Goal: Task Accomplishment & Management: Manage account settings

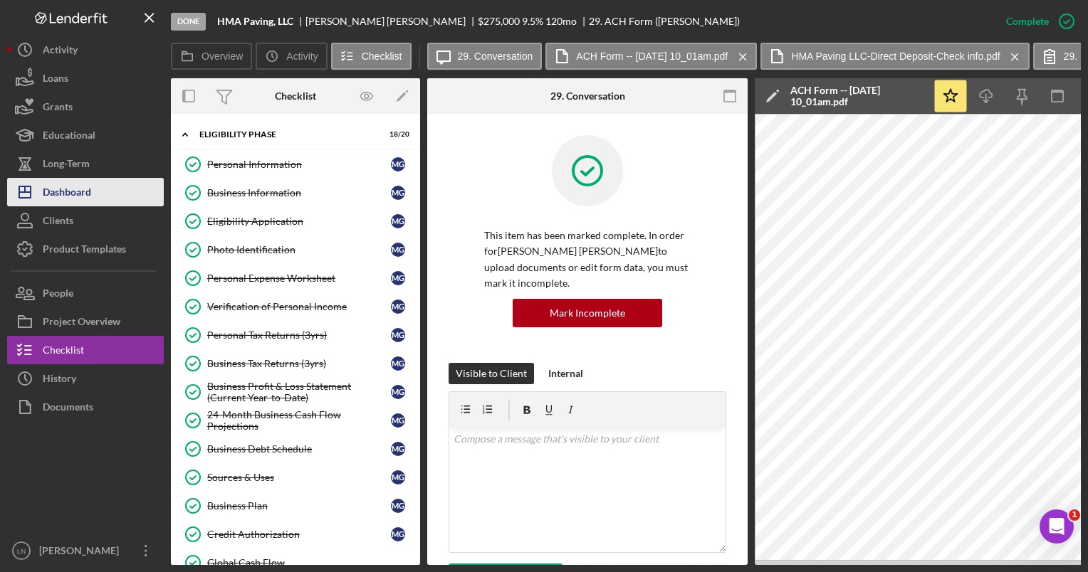
scroll to position [503, 0]
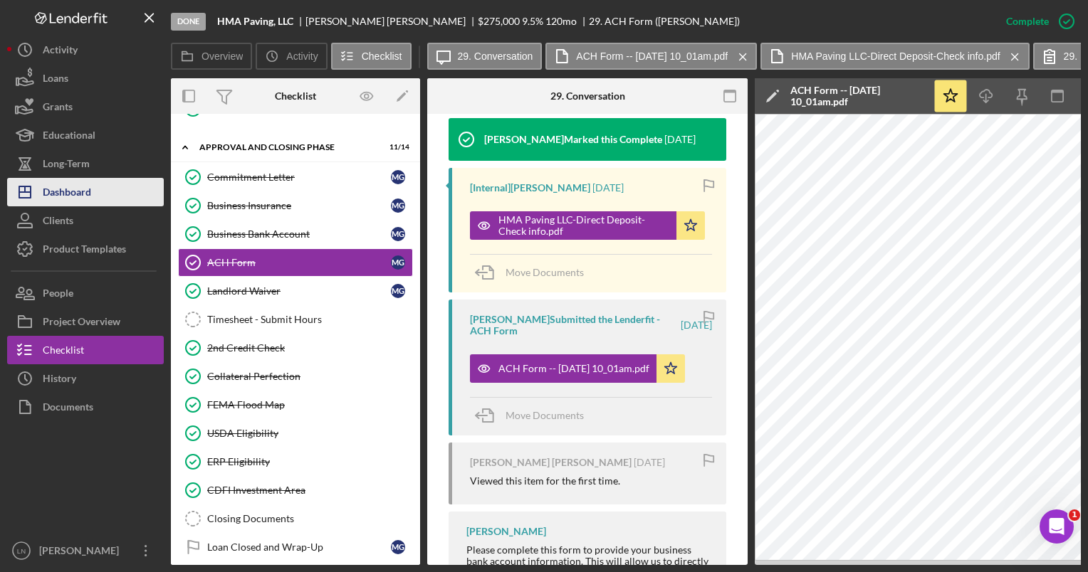
drag, startPoint x: 0, startPoint y: 0, endPoint x: 105, endPoint y: 188, distance: 215.5
click at [105, 188] on button "Icon/Dashboard Dashboard" at bounding box center [85, 192] width 157 height 28
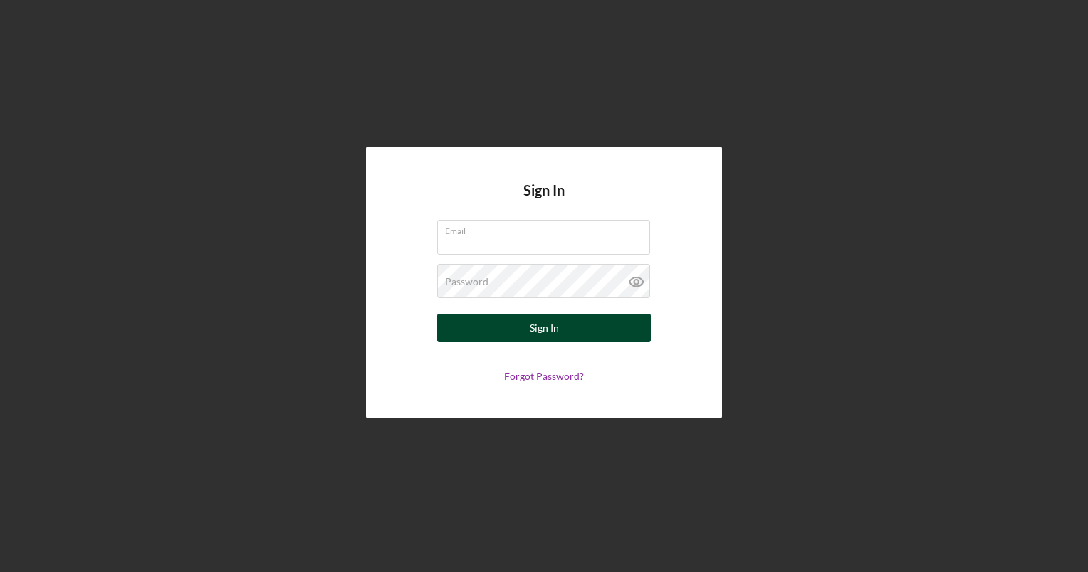
type input "[EMAIL_ADDRESS][DOMAIN_NAME]"
click at [507, 330] on button "Sign In" at bounding box center [544, 328] width 214 height 28
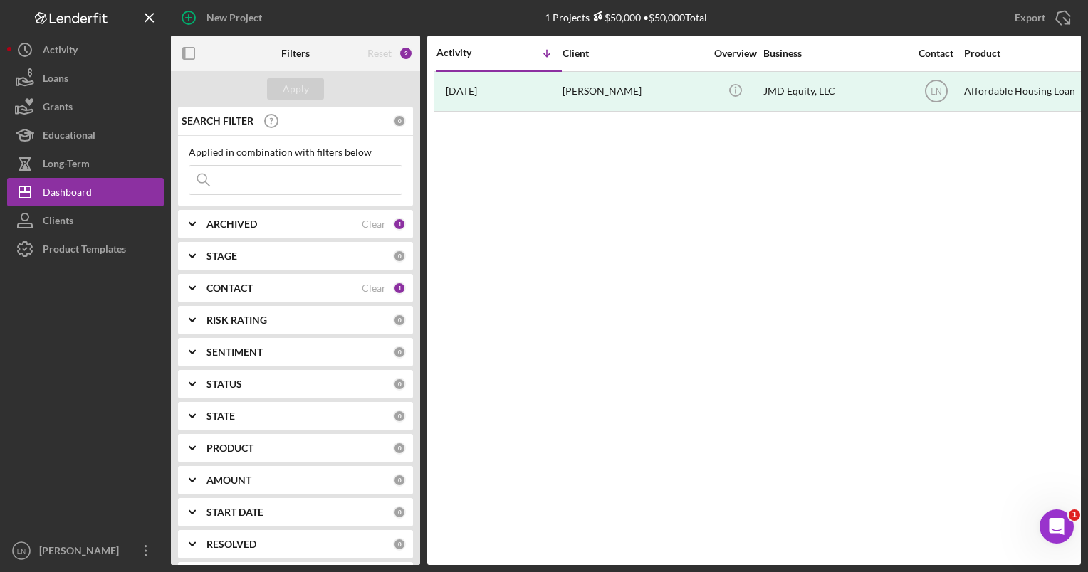
click at [275, 172] on input at bounding box center [295, 180] width 212 height 28
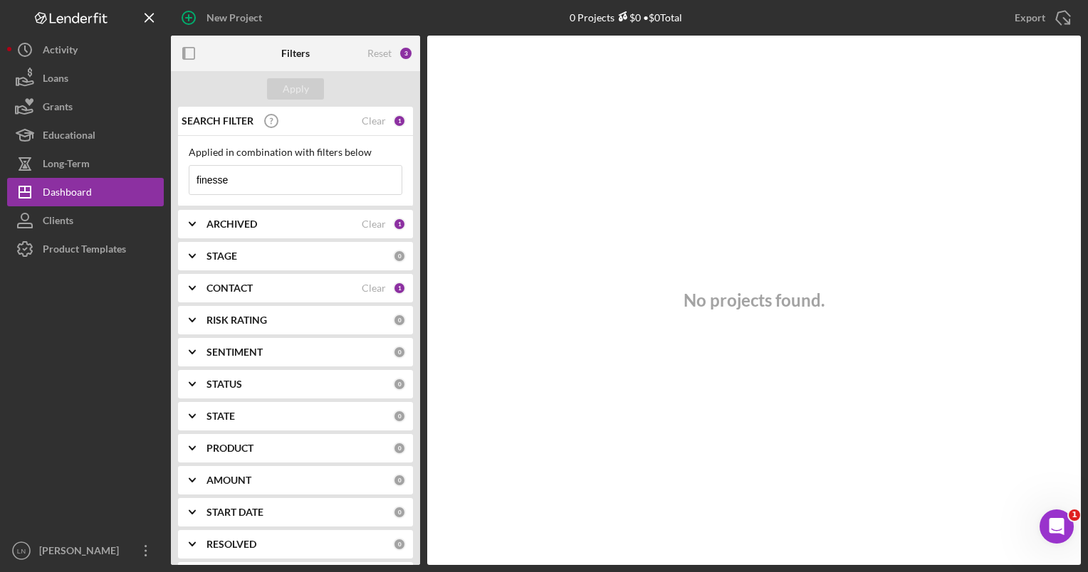
click at [266, 174] on input "finesse" at bounding box center [295, 180] width 212 height 28
click at [266, 174] on input "finesse body" at bounding box center [295, 180] width 212 height 28
type input "finesse body"
click at [370, 53] on div "Reset" at bounding box center [379, 53] width 24 height 11
click at [292, 85] on div "Apply" at bounding box center [296, 88] width 26 height 21
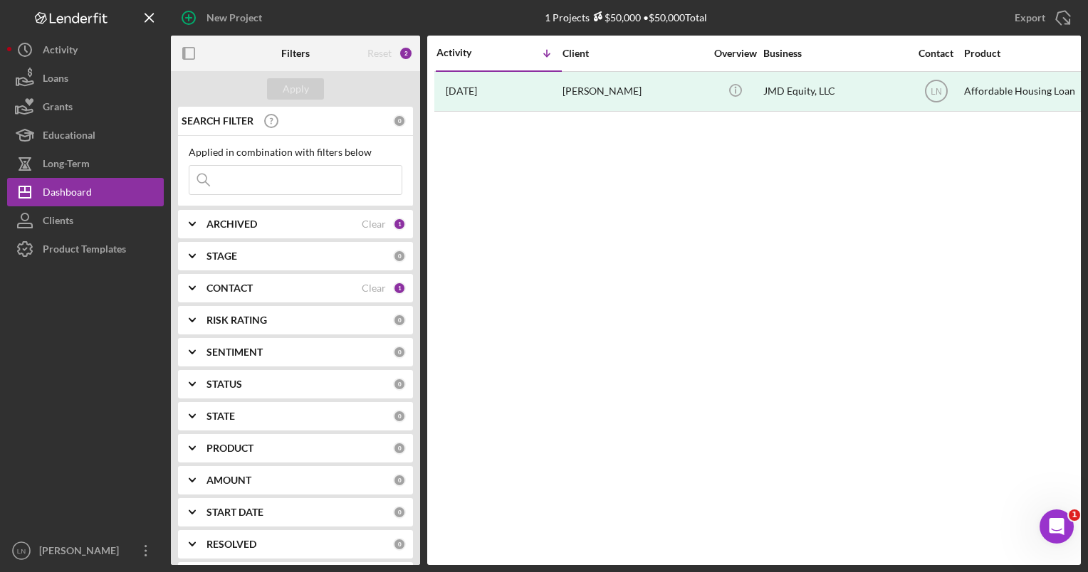
click at [285, 236] on div "ARCHIVED Clear 1" at bounding box center [305, 224] width 199 height 28
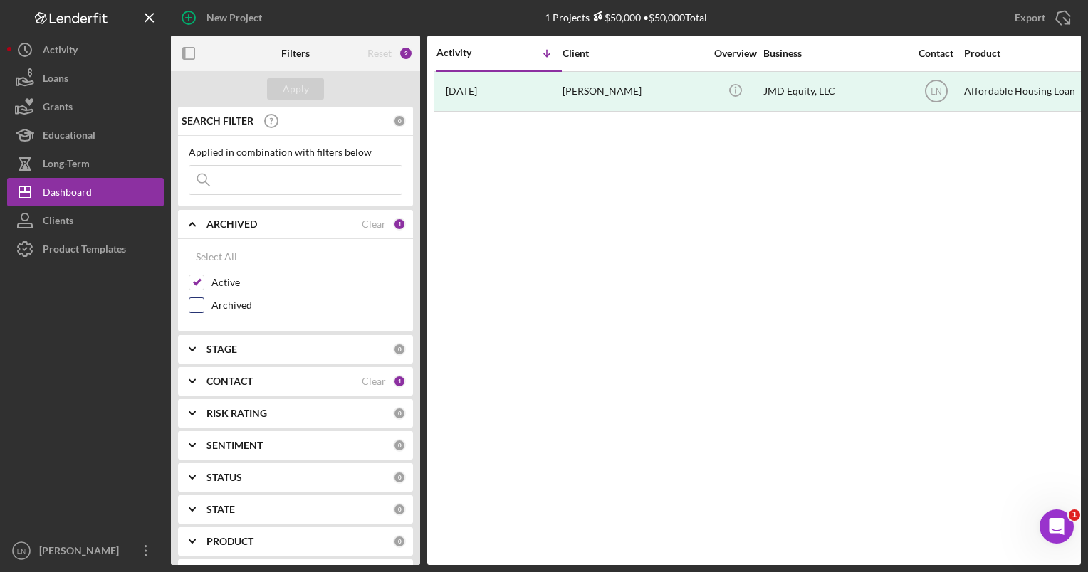
click at [229, 302] on label "Archived" at bounding box center [306, 305] width 191 height 14
click at [204, 302] on input "Archived" at bounding box center [196, 305] width 14 height 14
checkbox input "true"
click at [234, 222] on b "ARCHIVED" at bounding box center [231, 224] width 51 height 11
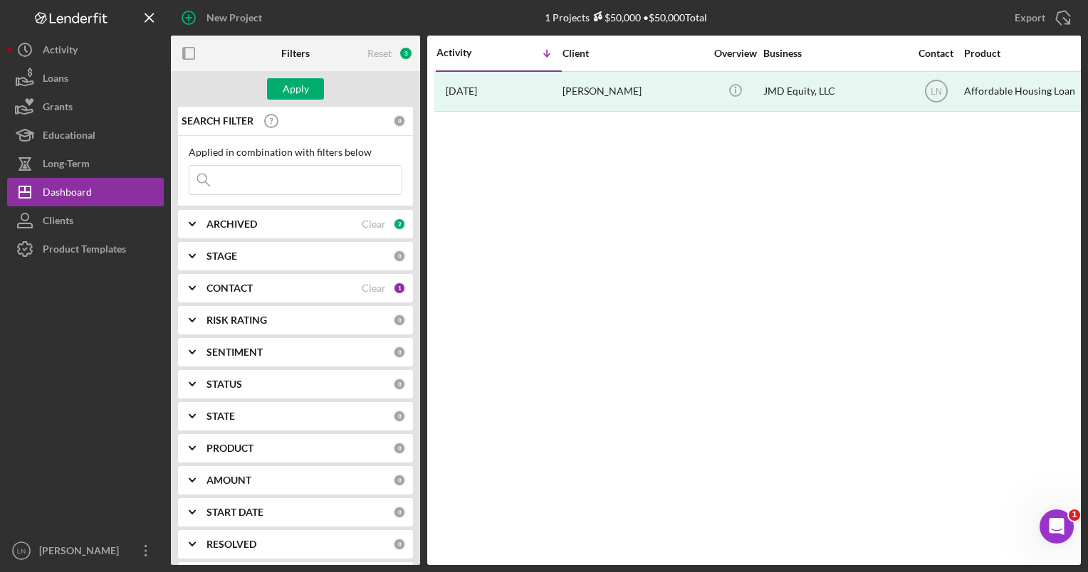
click at [243, 295] on div "CONTACT Clear 1" at bounding box center [305, 288] width 199 height 28
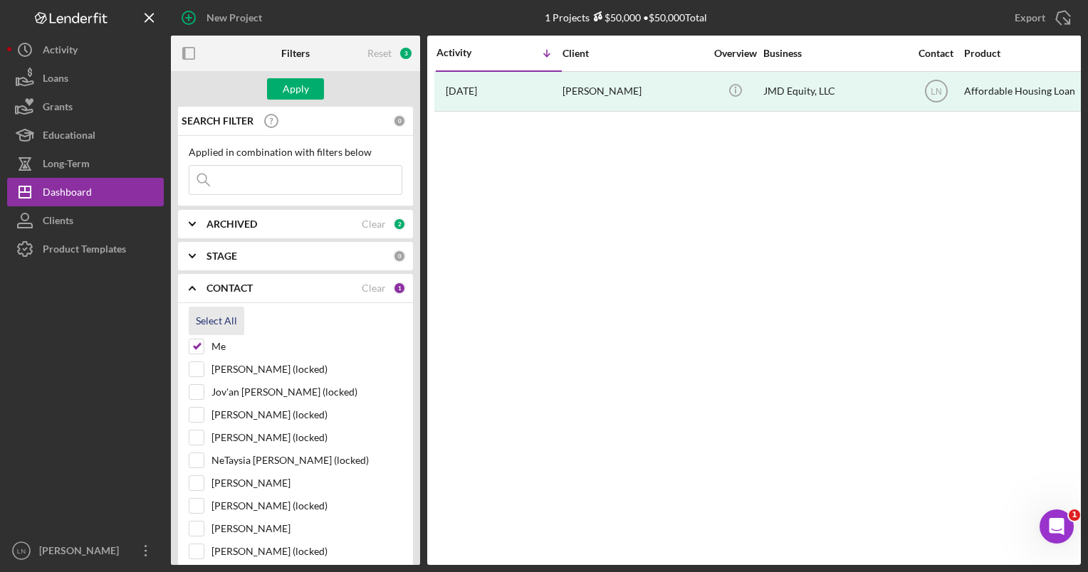
click at [214, 323] on div "Select All" at bounding box center [216, 321] width 41 height 28
checkbox input "true"
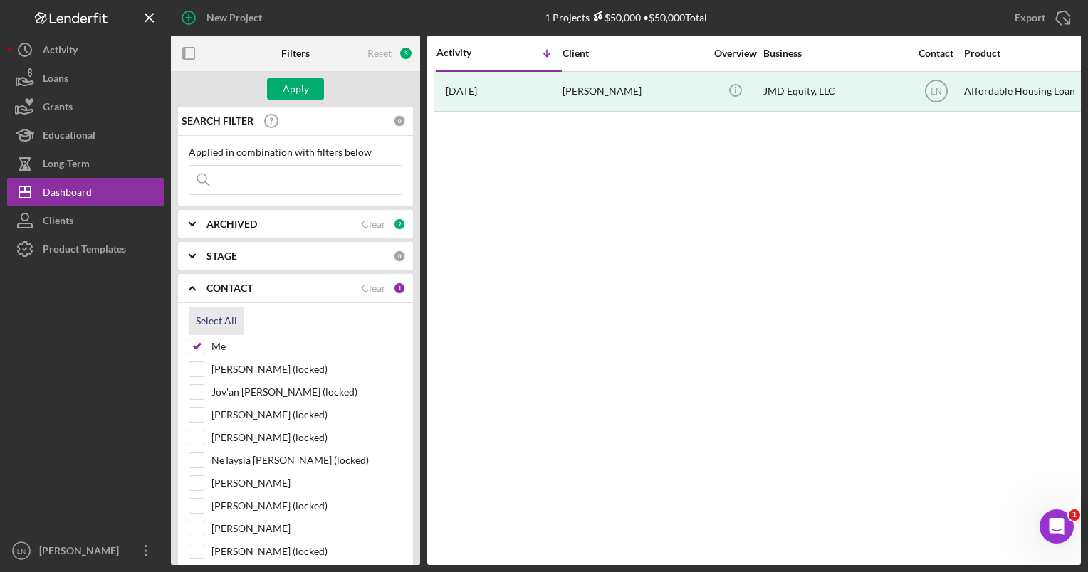
checkbox input "true"
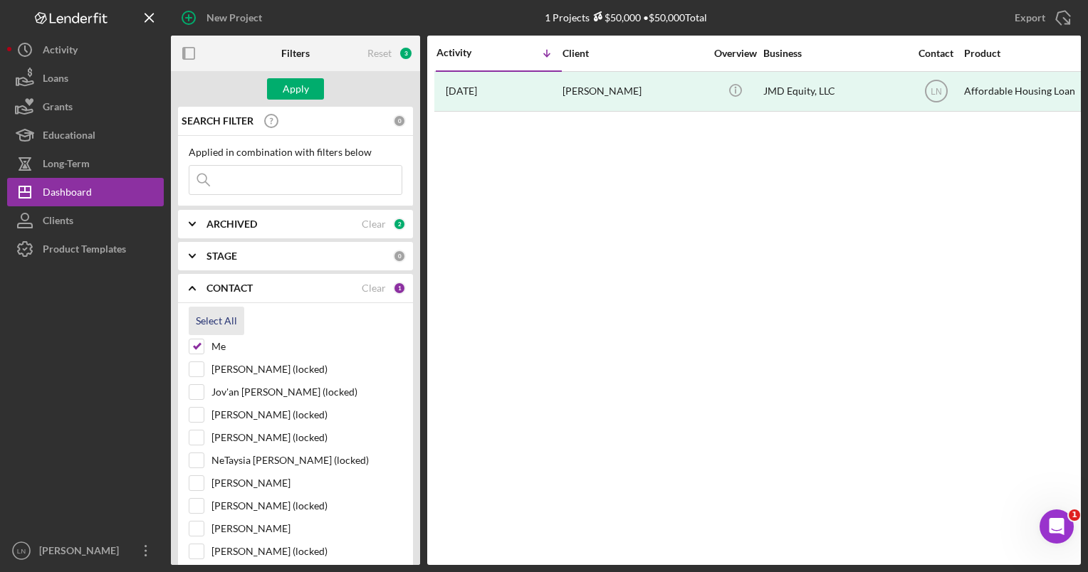
checkbox input "true"
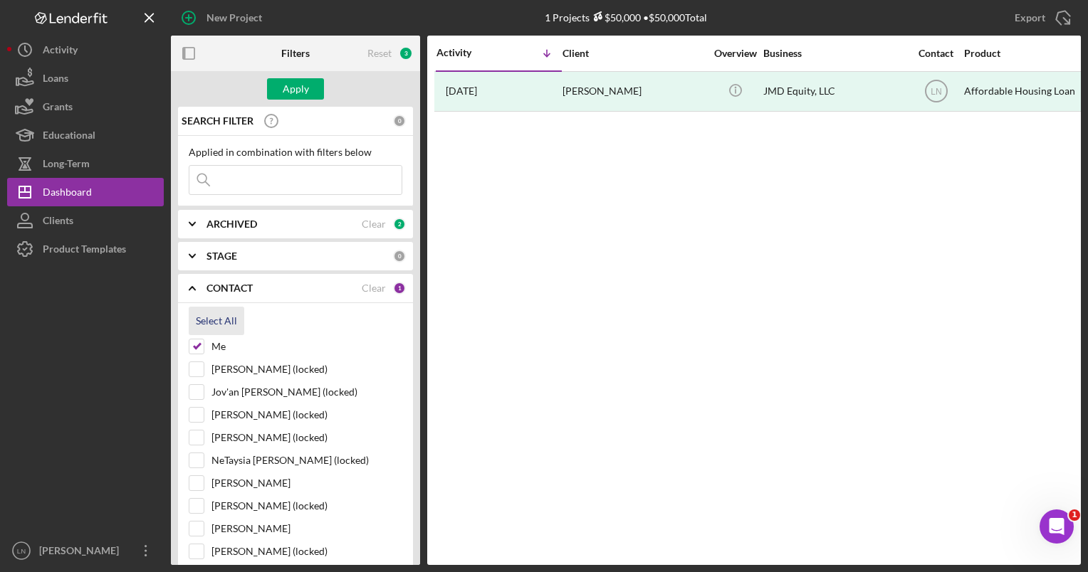
checkbox input "true"
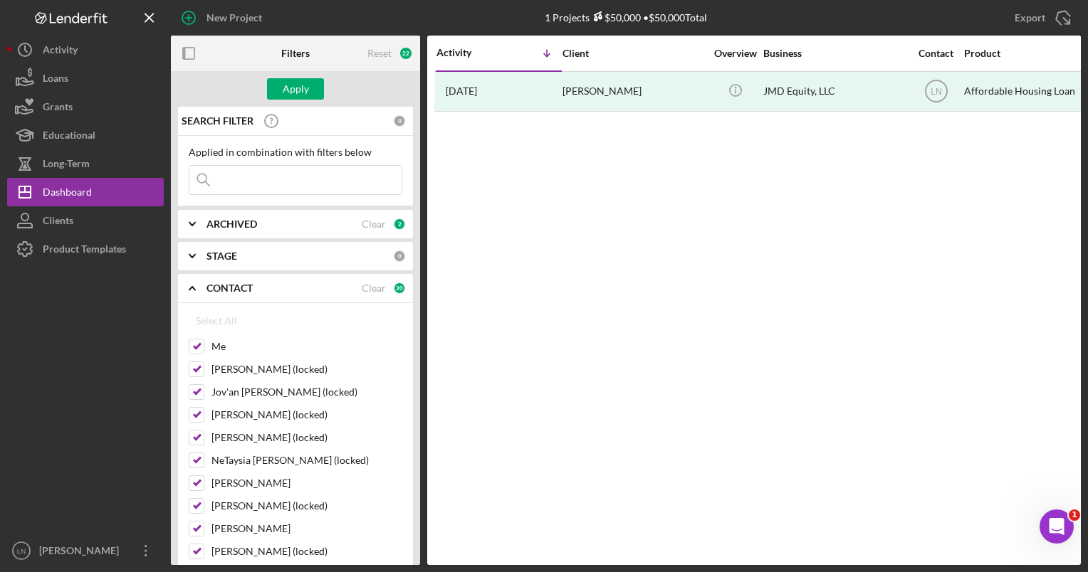
click at [233, 292] on b "CONTACT" at bounding box center [229, 288] width 46 height 11
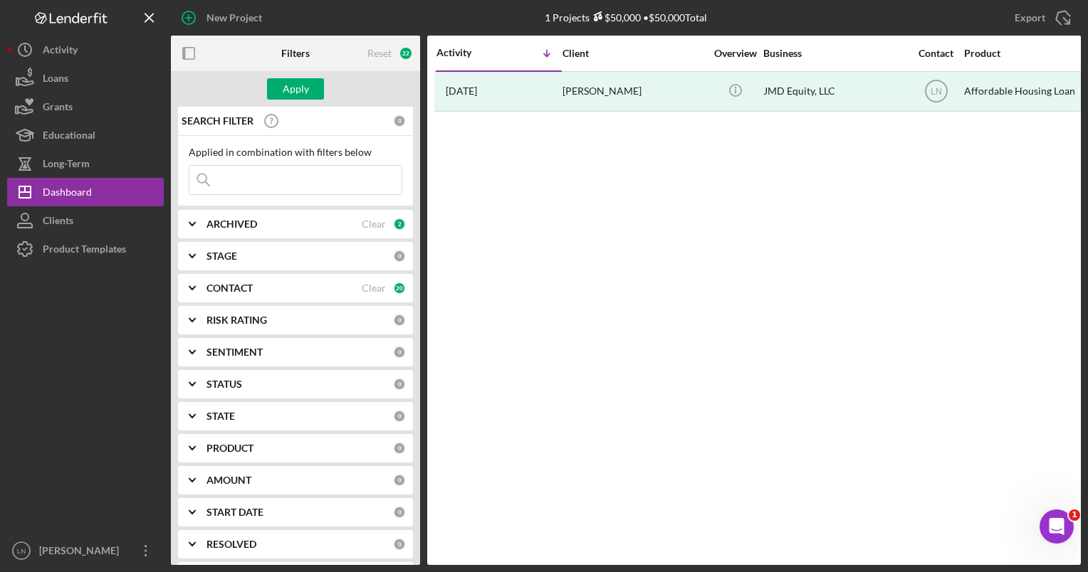
click at [268, 192] on input at bounding box center [295, 180] width 212 height 28
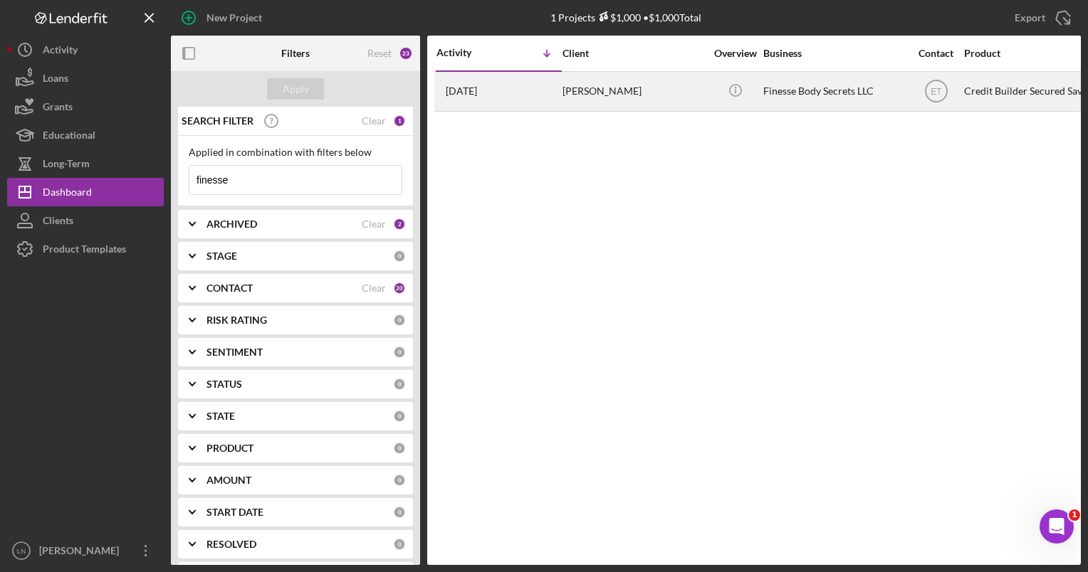
type input "finesse"
click at [784, 85] on div "Finesse Body Secrets LLC" at bounding box center [834, 92] width 142 height 38
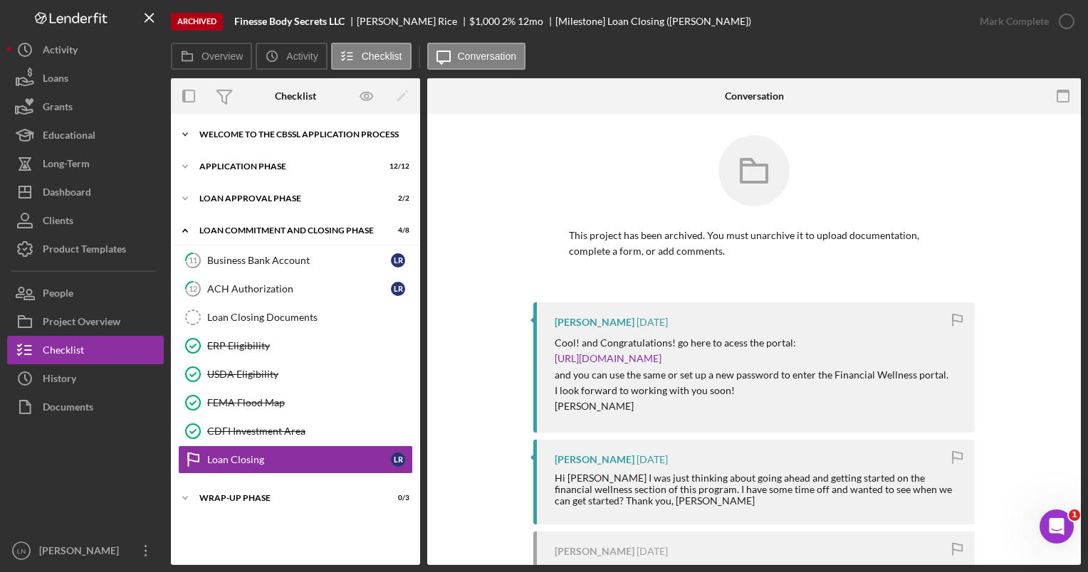
click at [280, 137] on div "Welcome to the CBSSL Application Process" at bounding box center [300, 134] width 203 height 9
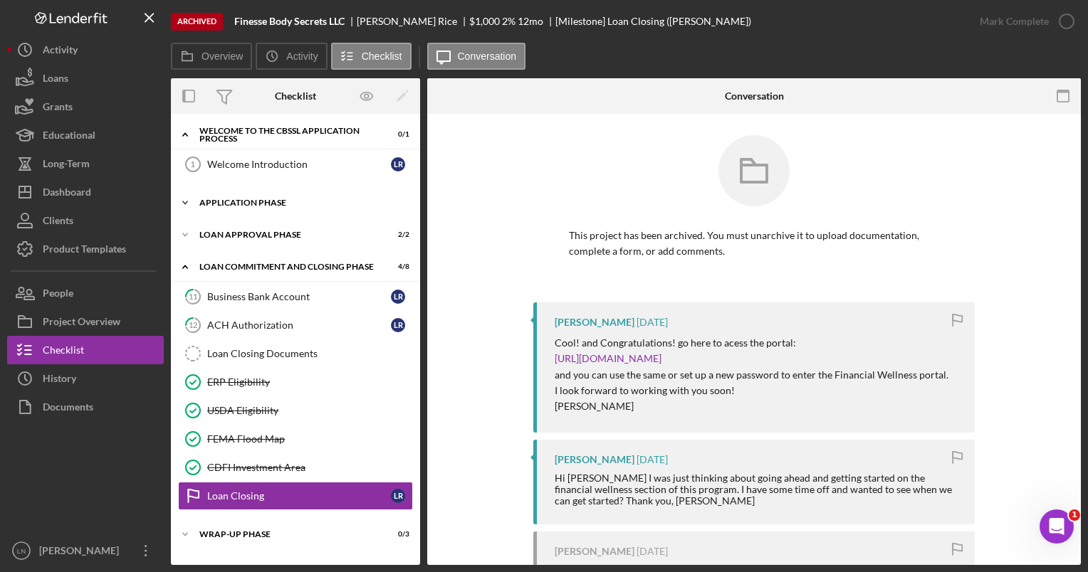
click at [262, 190] on div "Icon/Expander Application Phase 12 / 12" at bounding box center [295, 203] width 249 height 28
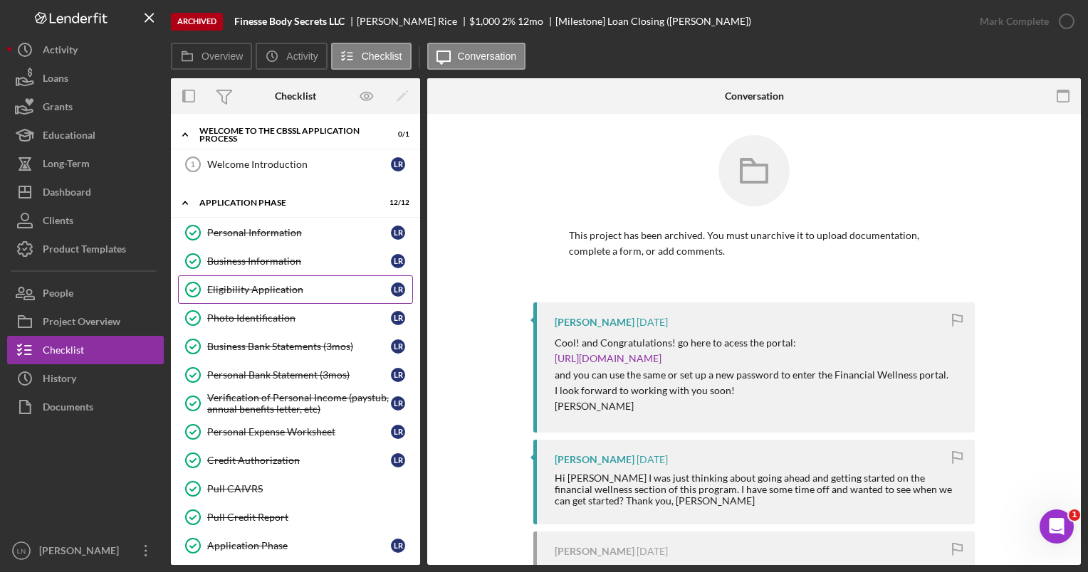
click at [248, 284] on div "Eligibility Application" at bounding box center [299, 289] width 184 height 11
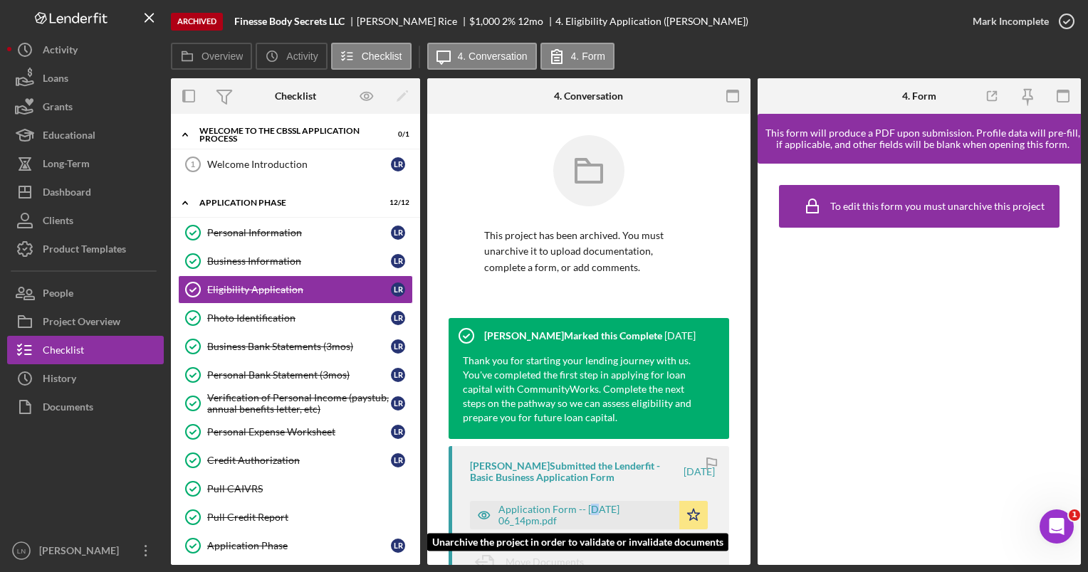
drag, startPoint x: 594, startPoint y: 497, endPoint x: 585, endPoint y: 507, distance: 13.1
click at [585, 507] on div "Application Form -- [DATE] 06_14pm.pdf Icon/Star" at bounding box center [592, 512] width 245 height 36
click at [585, 507] on div "Application Form -- [DATE] 06_14pm.pdf" at bounding box center [585, 515] width 174 height 23
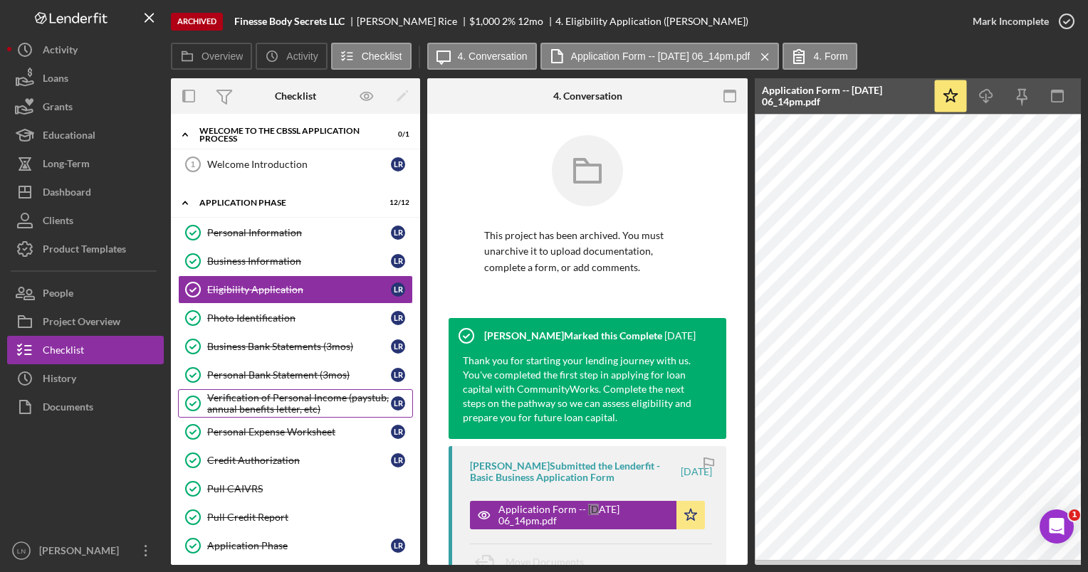
scroll to position [338, 0]
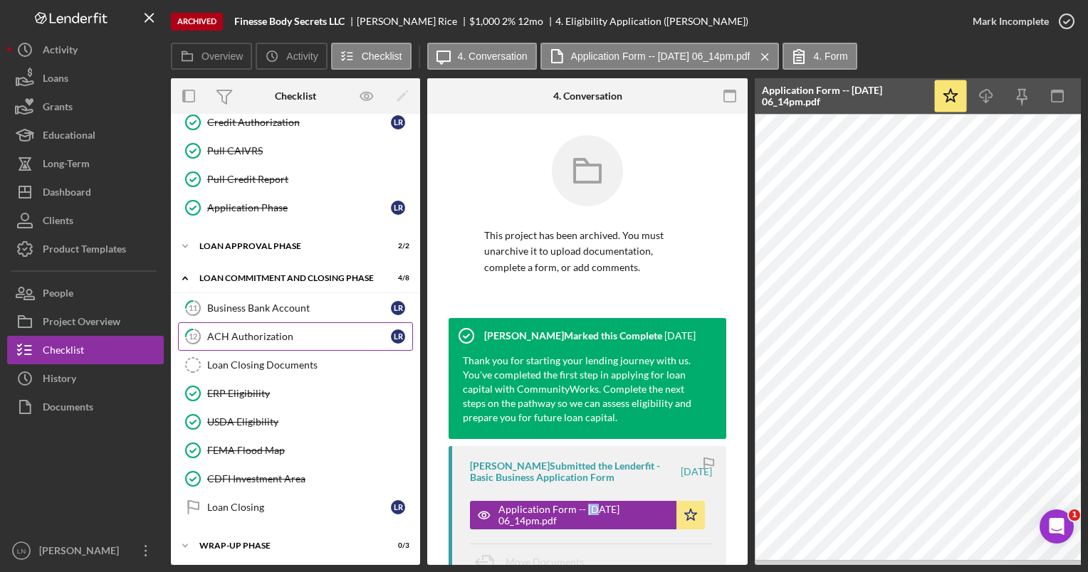
click at [243, 340] on link "12 ACH Authorization L R" at bounding box center [295, 337] width 235 height 28
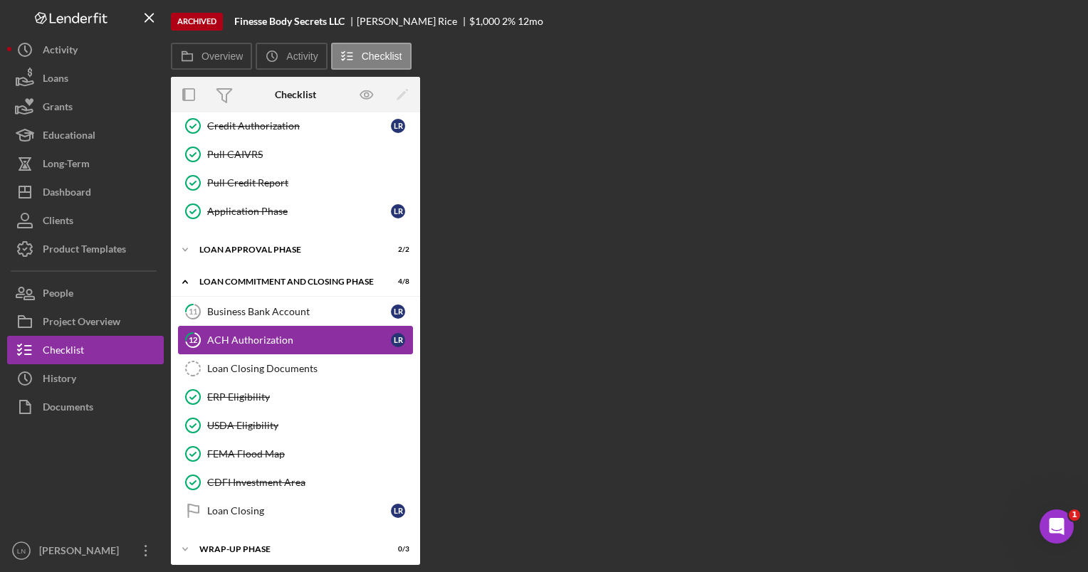
scroll to position [334, 0]
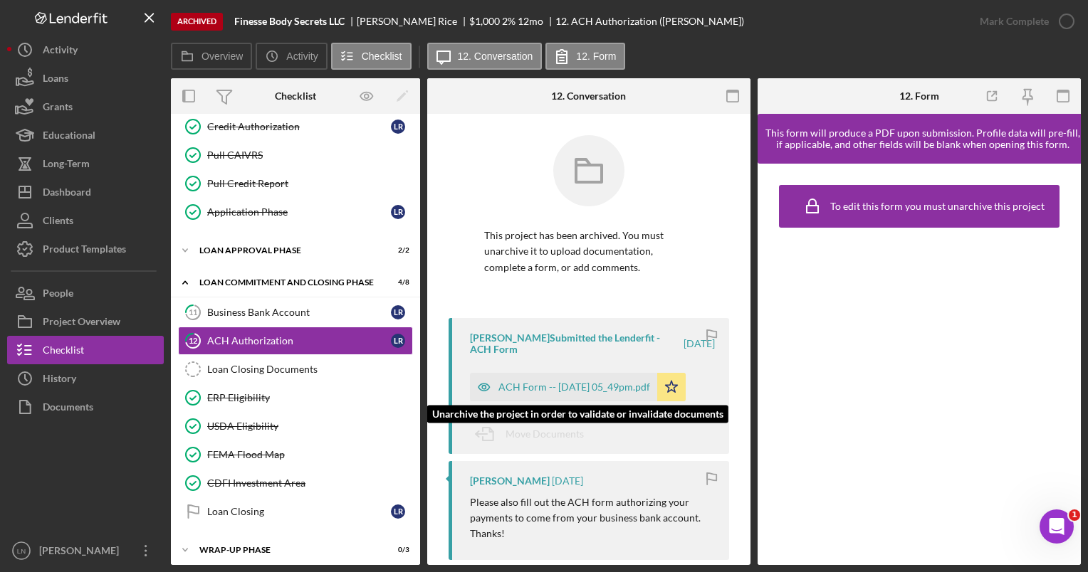
click at [548, 396] on div "ACH Form -- [DATE] 05_49pm.pdf" at bounding box center [563, 387] width 187 height 28
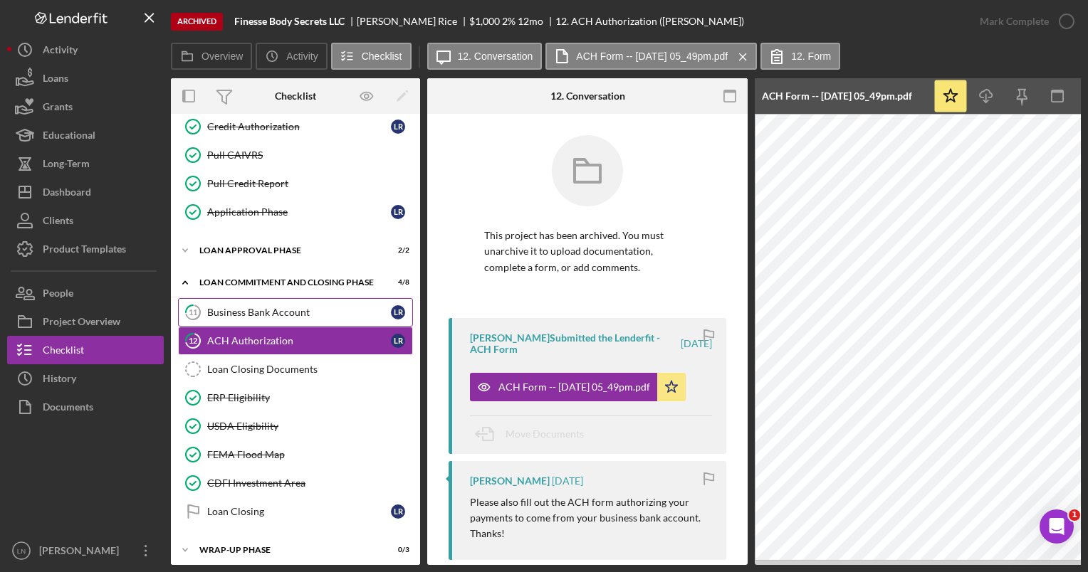
click at [302, 298] on link "11 Business Bank Account L R" at bounding box center [295, 312] width 235 height 28
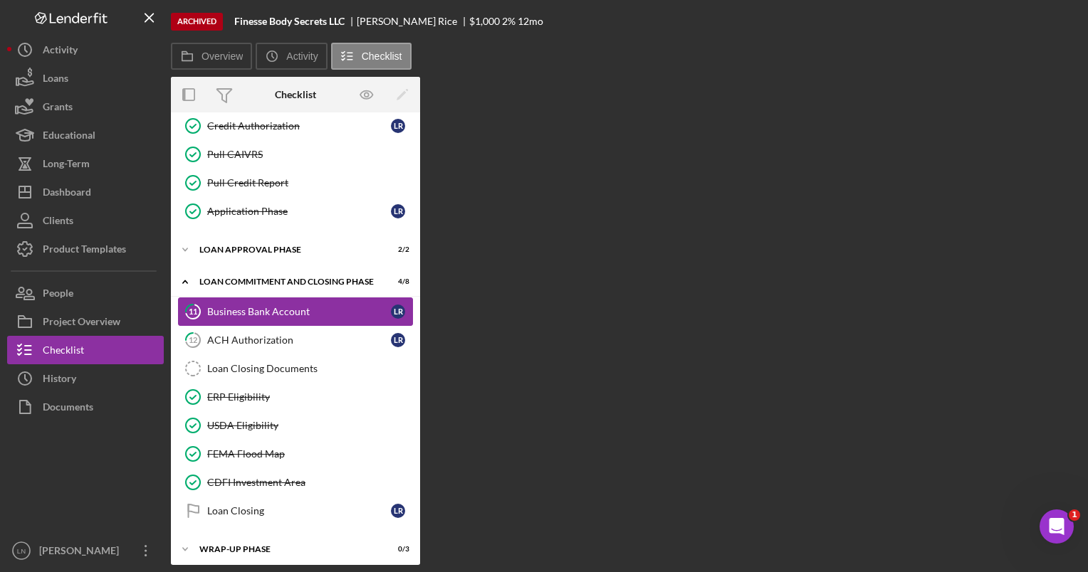
scroll to position [334, 0]
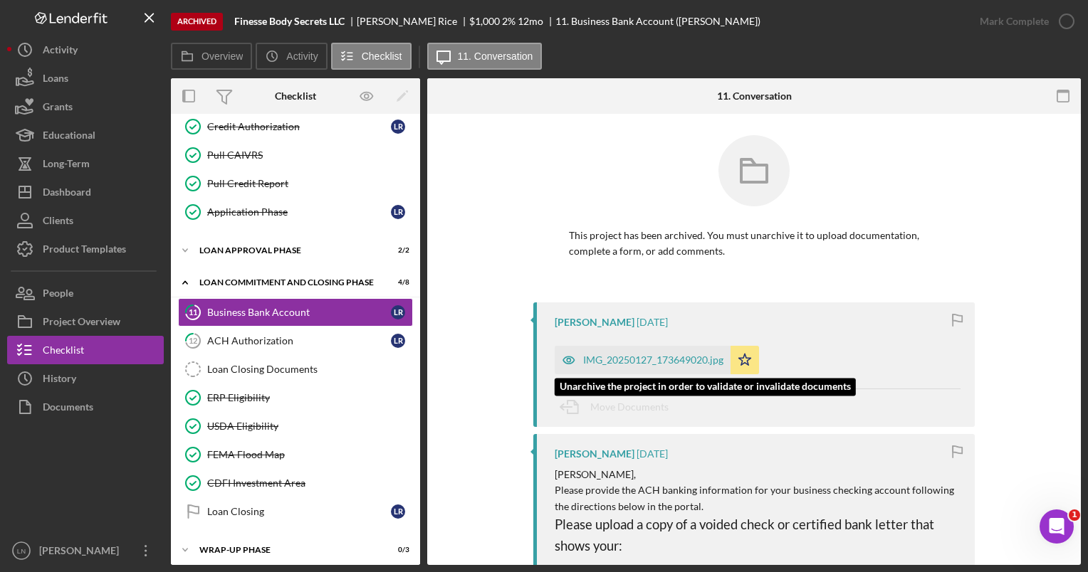
click at [663, 370] on div "IMG_20250127_173649020.jpg" at bounding box center [643, 360] width 176 height 28
